Goal: Find specific page/section: Find specific page/section

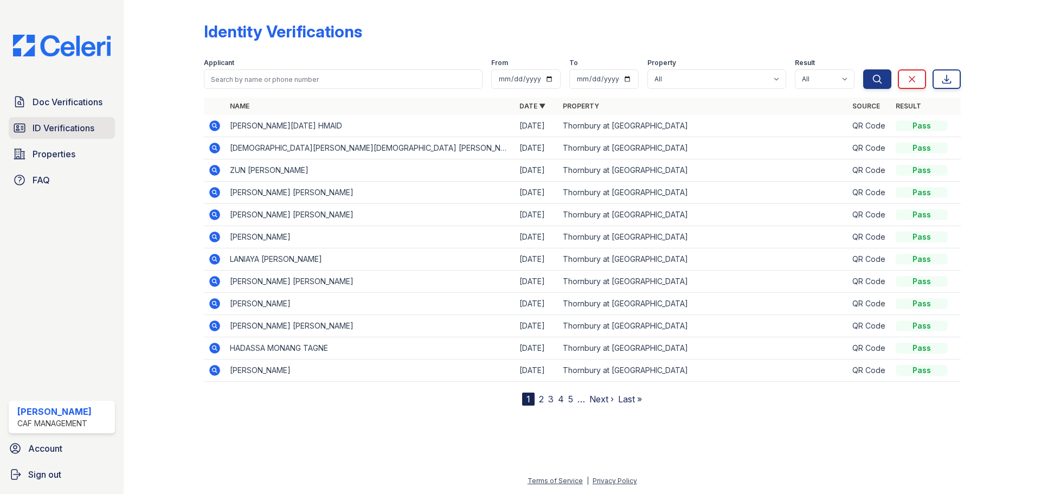
click at [56, 129] on span "ID Verifications" at bounding box center [64, 127] width 62 height 13
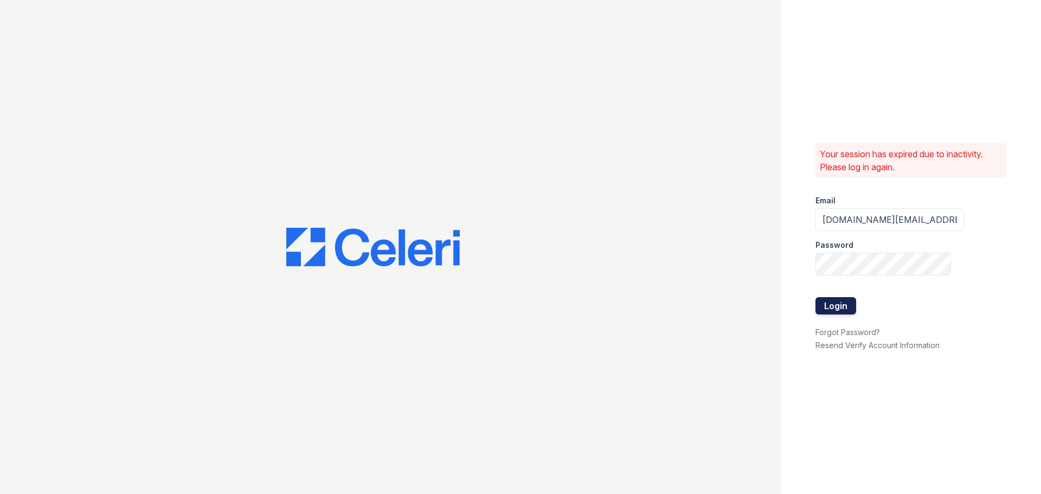
click at [830, 305] on button "Login" at bounding box center [836, 305] width 41 height 17
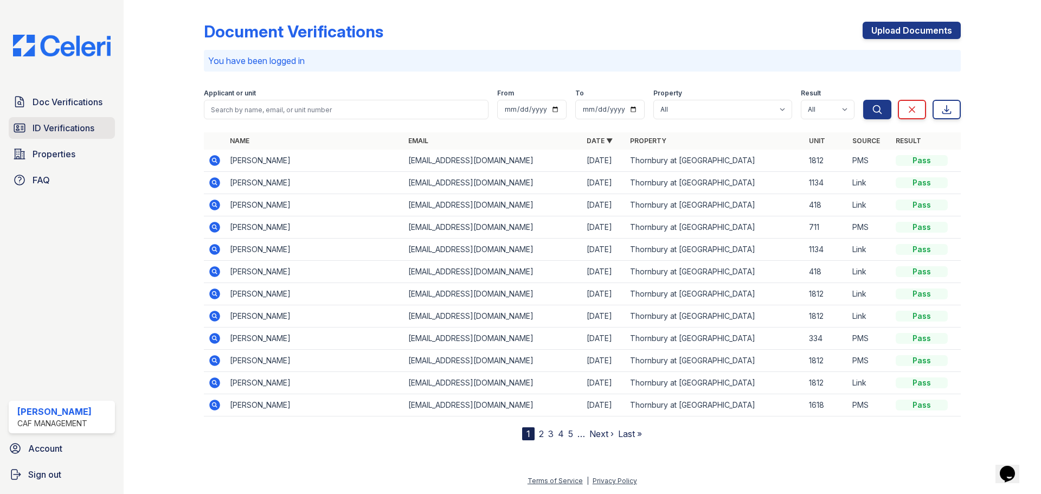
click at [57, 125] on span "ID Verifications" at bounding box center [64, 127] width 62 height 13
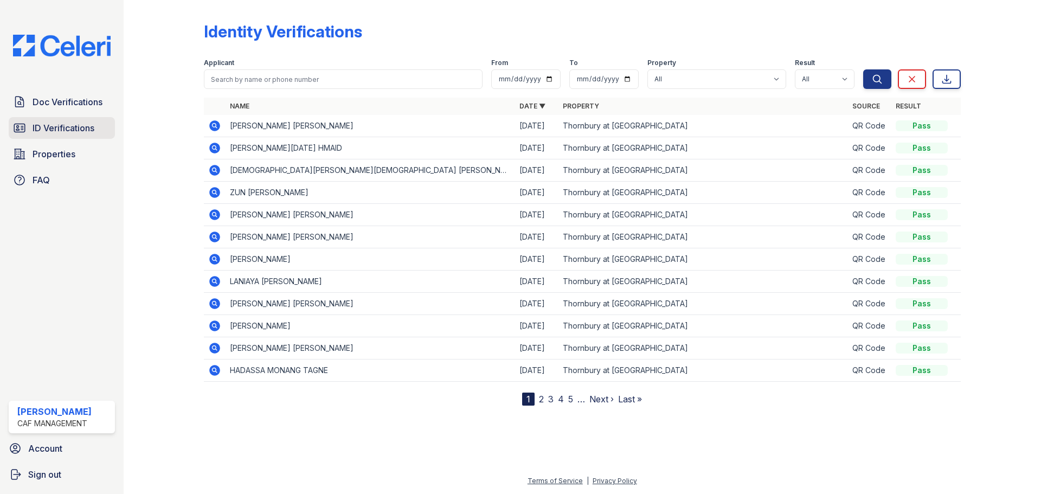
click at [57, 128] on span "ID Verifications" at bounding box center [64, 127] width 62 height 13
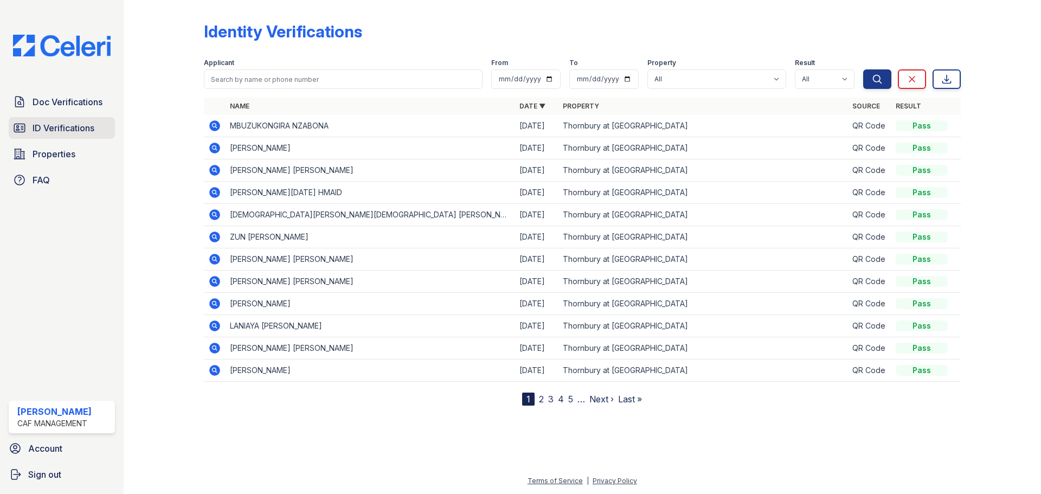
click at [58, 126] on span "ID Verifications" at bounding box center [64, 127] width 62 height 13
click at [46, 127] on span "ID Verifications" at bounding box center [64, 127] width 62 height 13
